Goal: Task Accomplishment & Management: Manage account settings

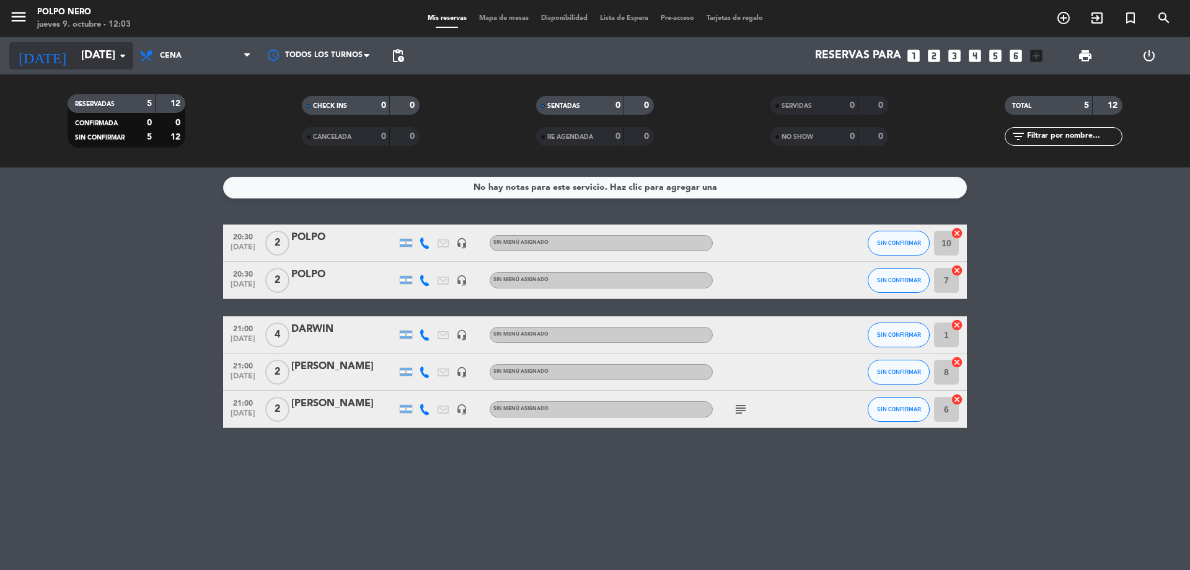
click at [130, 53] on icon "arrow_drop_down" at bounding box center [122, 55] width 15 height 15
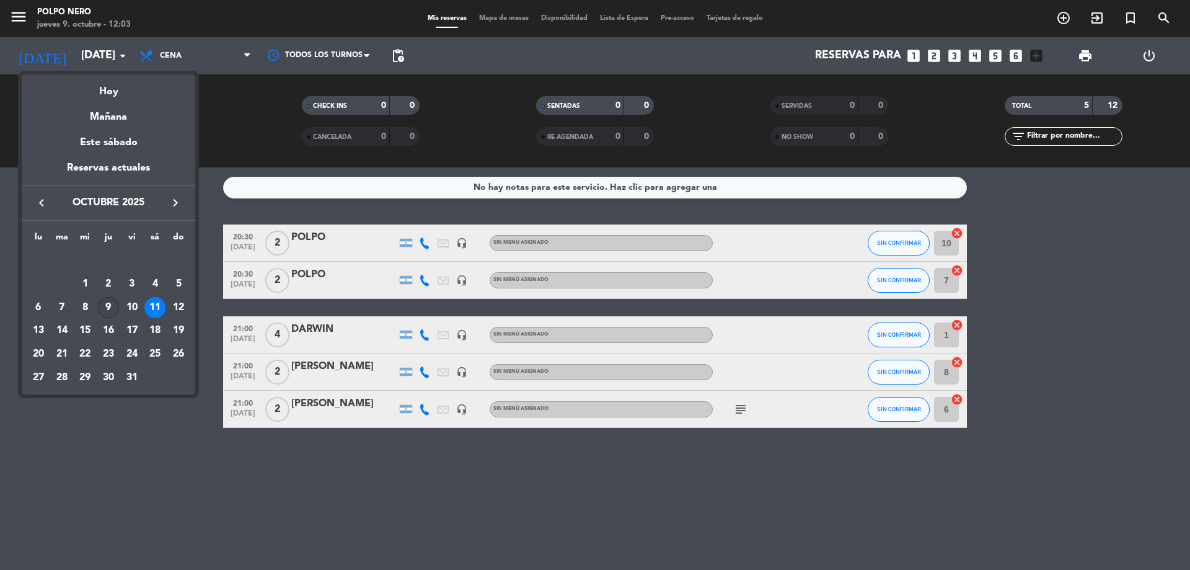
click at [112, 305] on div "9" at bounding box center [108, 307] width 21 height 21
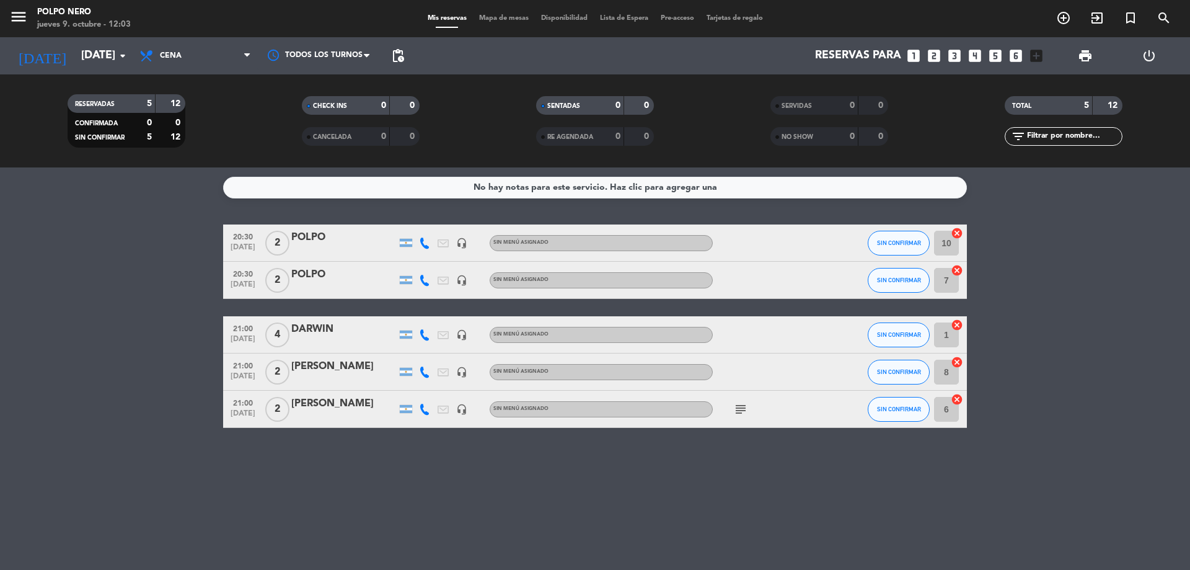
type input "[DEMOGRAPHIC_DATA][DATE]"
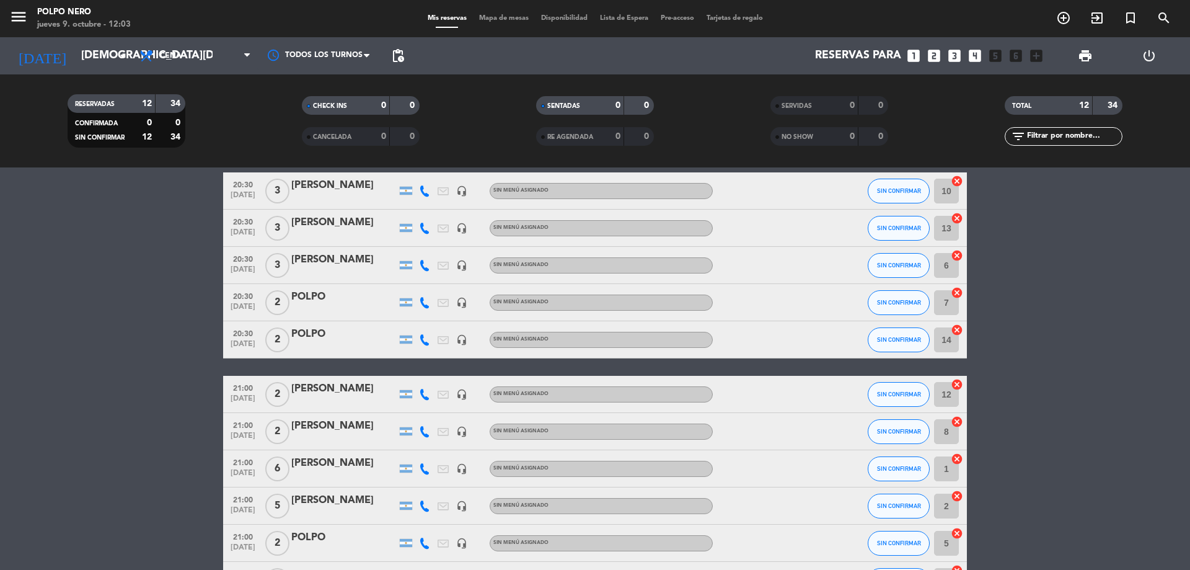
scroll to position [124, 0]
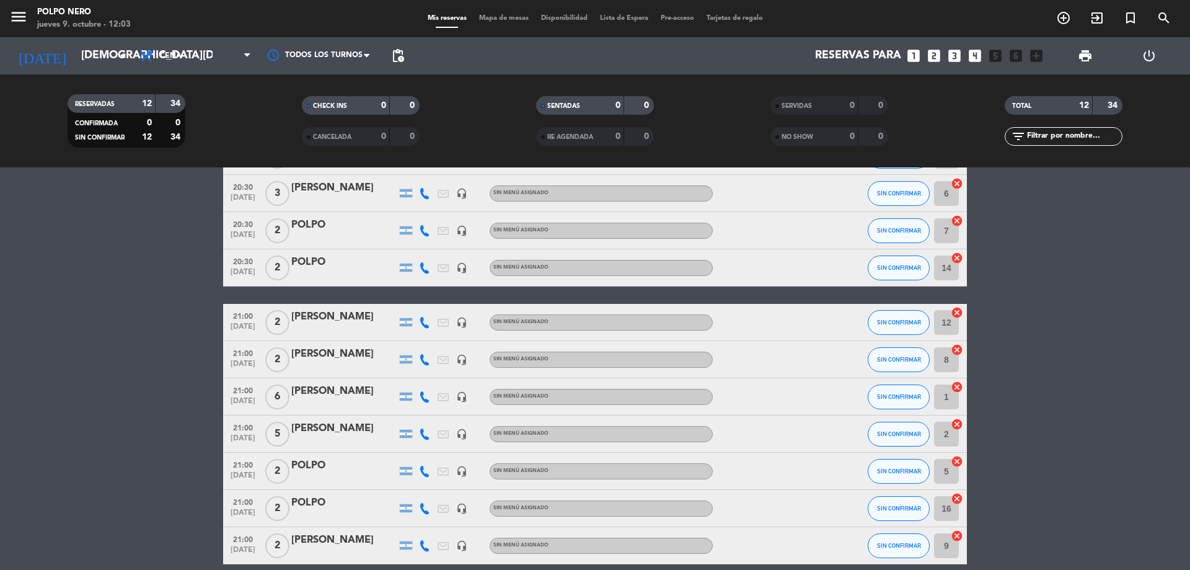
click at [368, 426] on div "[PERSON_NAME]" at bounding box center [343, 428] width 105 height 16
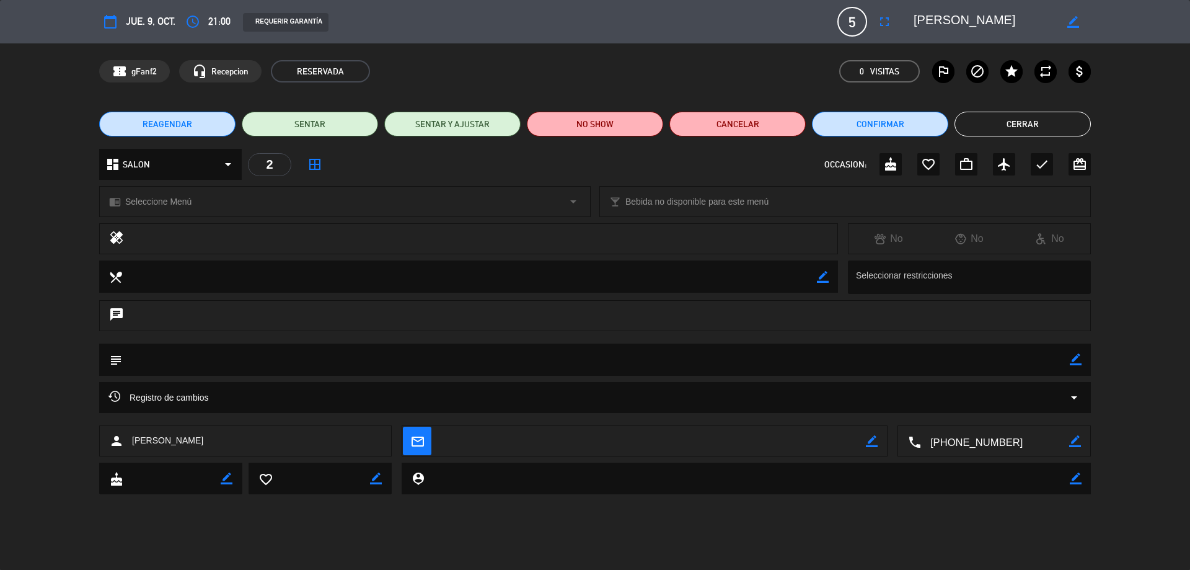
click at [850, 15] on span "5" at bounding box center [852, 22] width 30 height 30
click at [853, 26] on span "5" at bounding box center [852, 22] width 30 height 30
click at [1076, 16] on icon "border_color" at bounding box center [1073, 22] width 12 height 12
click at [1071, 22] on icon at bounding box center [1073, 22] width 12 height 12
click at [882, 18] on icon "fullscreen" at bounding box center [884, 21] width 15 height 15
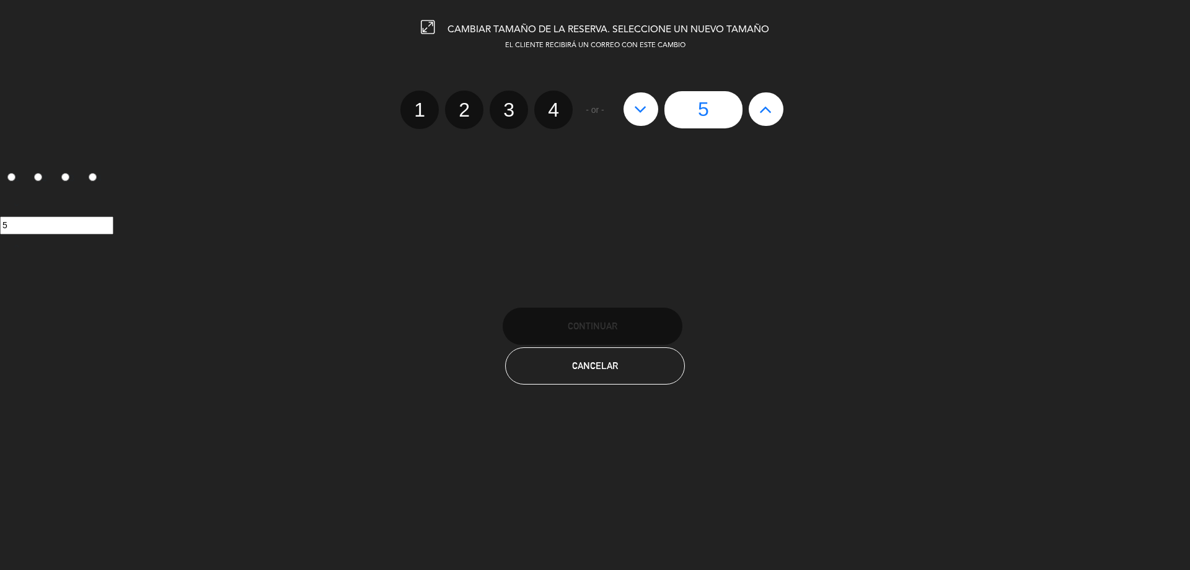
click at [770, 111] on icon at bounding box center [765, 109] width 13 height 20
type input "6"
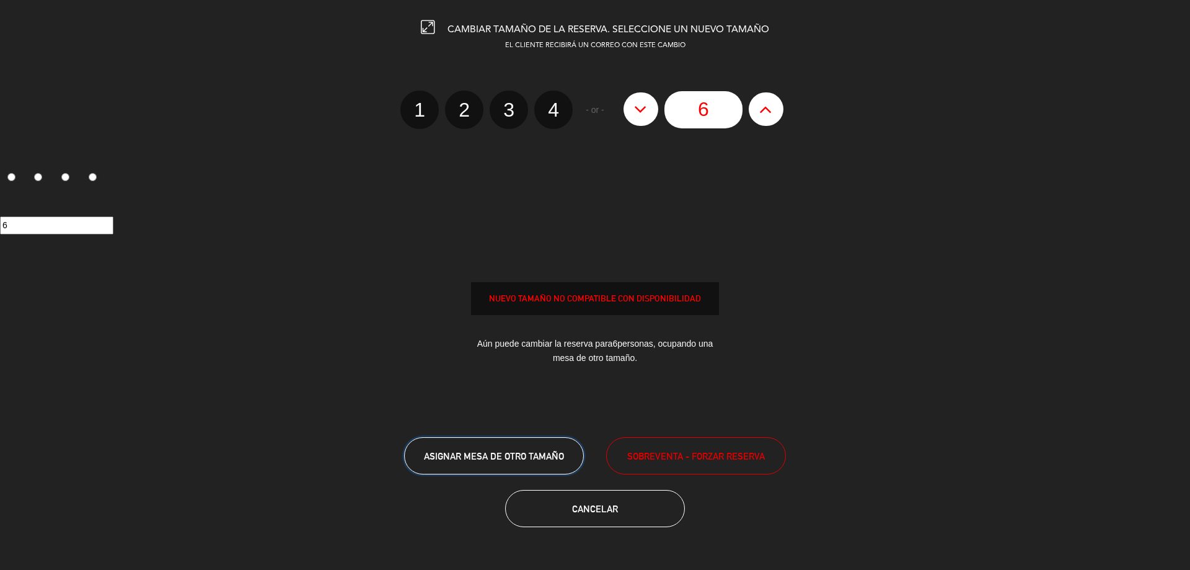
click at [506, 453] on span "ASIGNAR MESA DE OTRO TAMAÑO" at bounding box center [494, 456] width 140 height 11
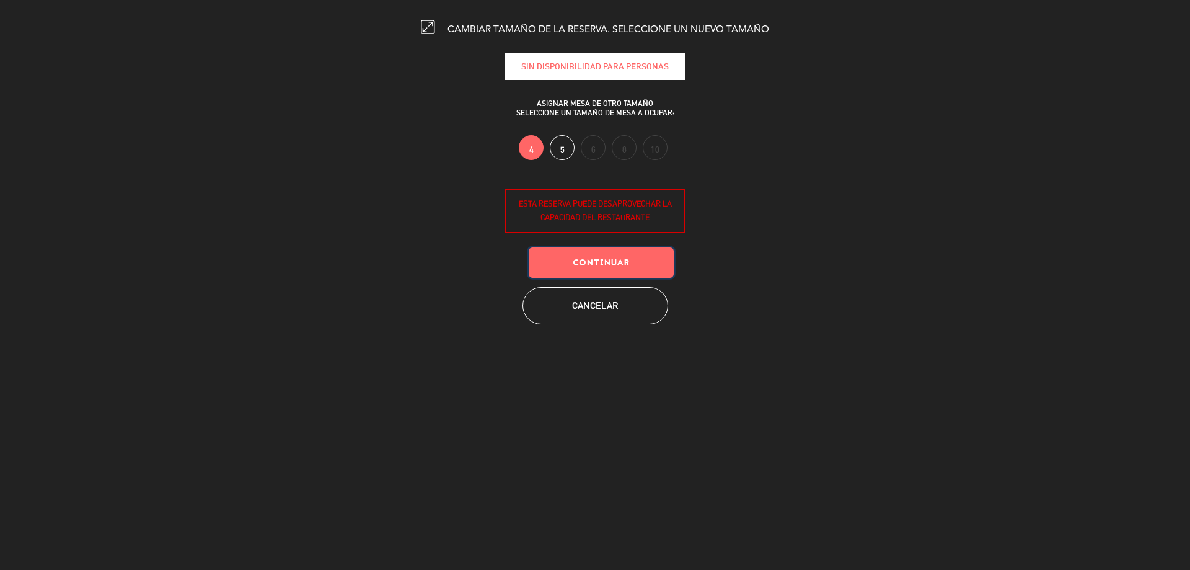
click at [601, 254] on button "Continuar" at bounding box center [601, 262] width 145 height 30
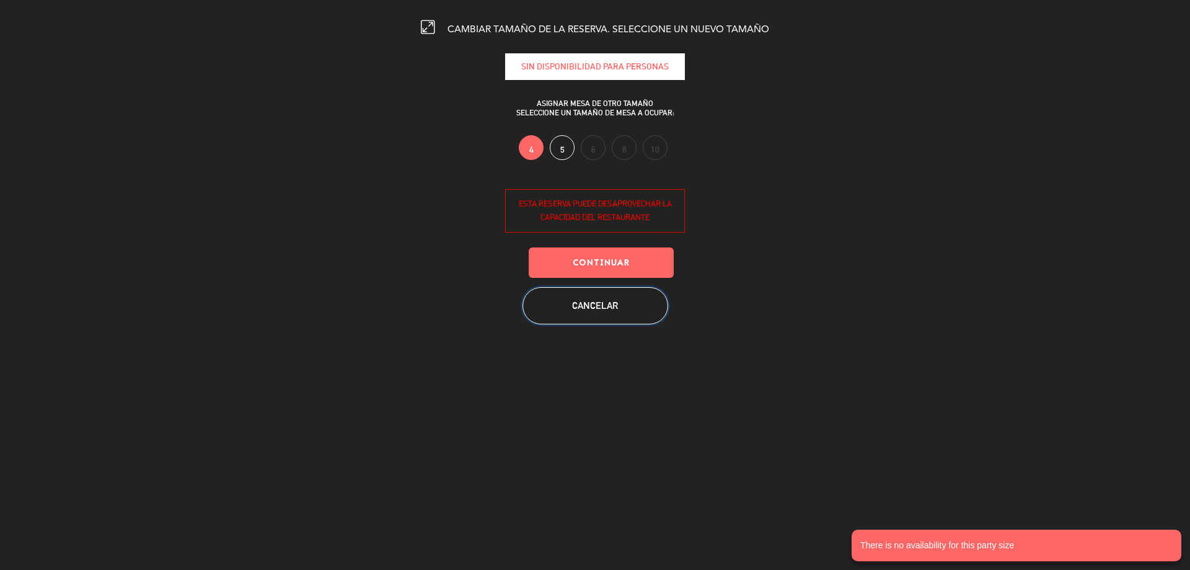
click at [588, 298] on button "Cancelar" at bounding box center [596, 305] width 146 height 37
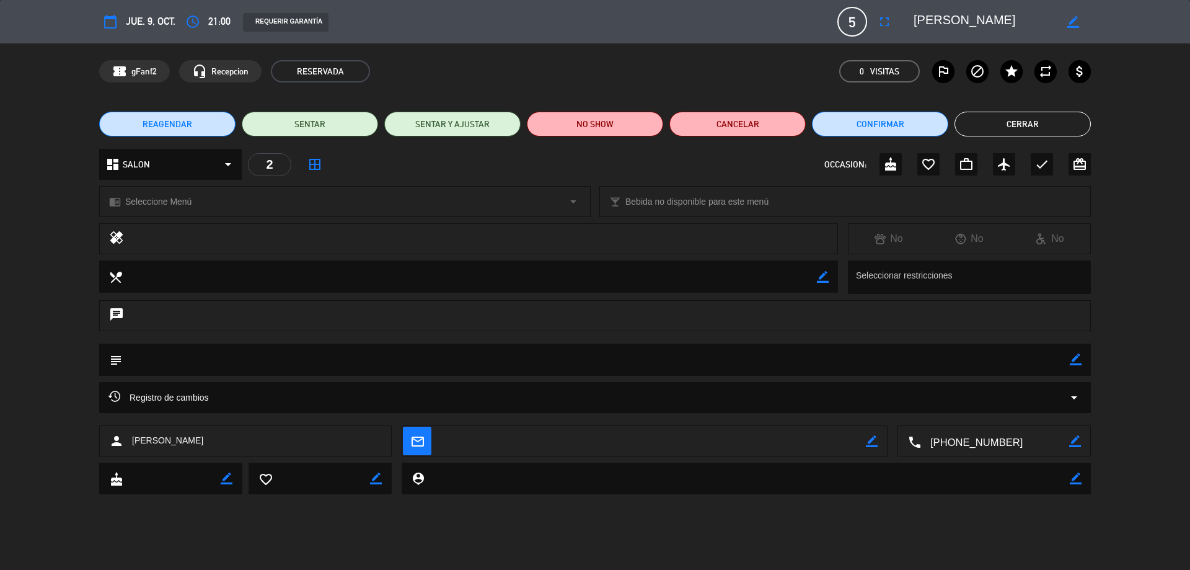
click at [1072, 480] on icon "border_color" at bounding box center [1076, 478] width 12 height 12
type textarea "SON [DEMOGRAPHIC_DATA] COMENSALES"
click at [1076, 478] on icon at bounding box center [1076, 478] width 12 height 12
